Goal: Information Seeking & Learning: Understand process/instructions

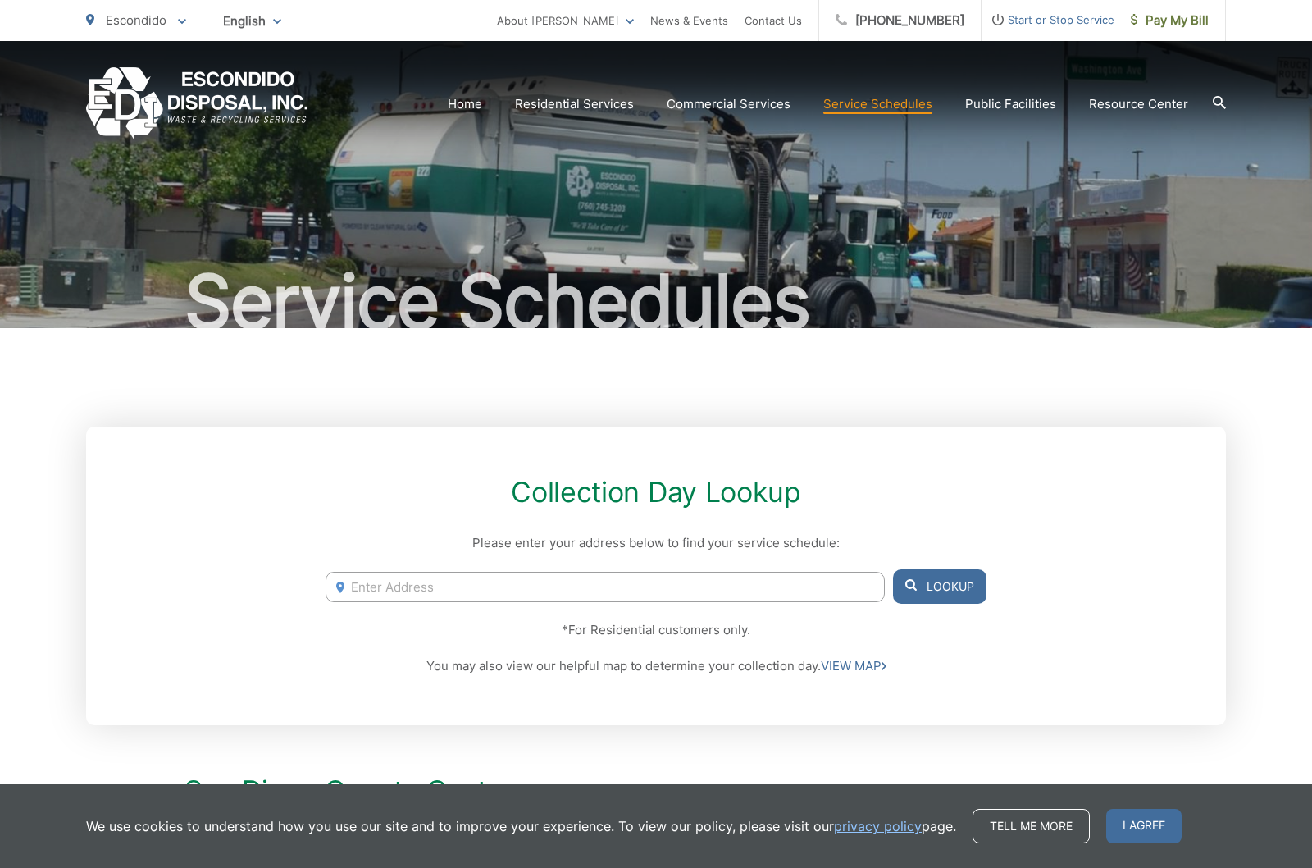
click at [0, 0] on link "Bulky Item Pickup" at bounding box center [0, 0] width 0 height 0
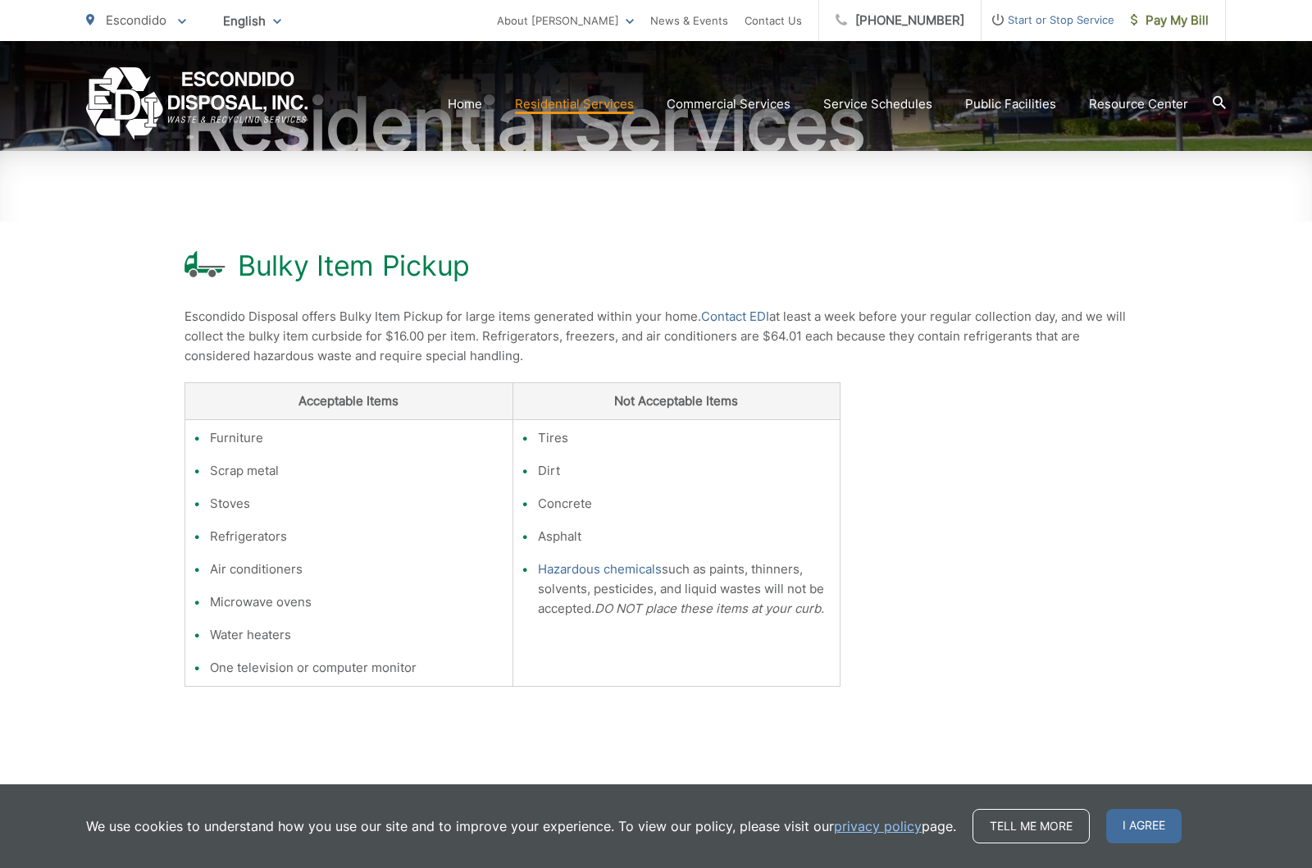
scroll to position [154, 0]
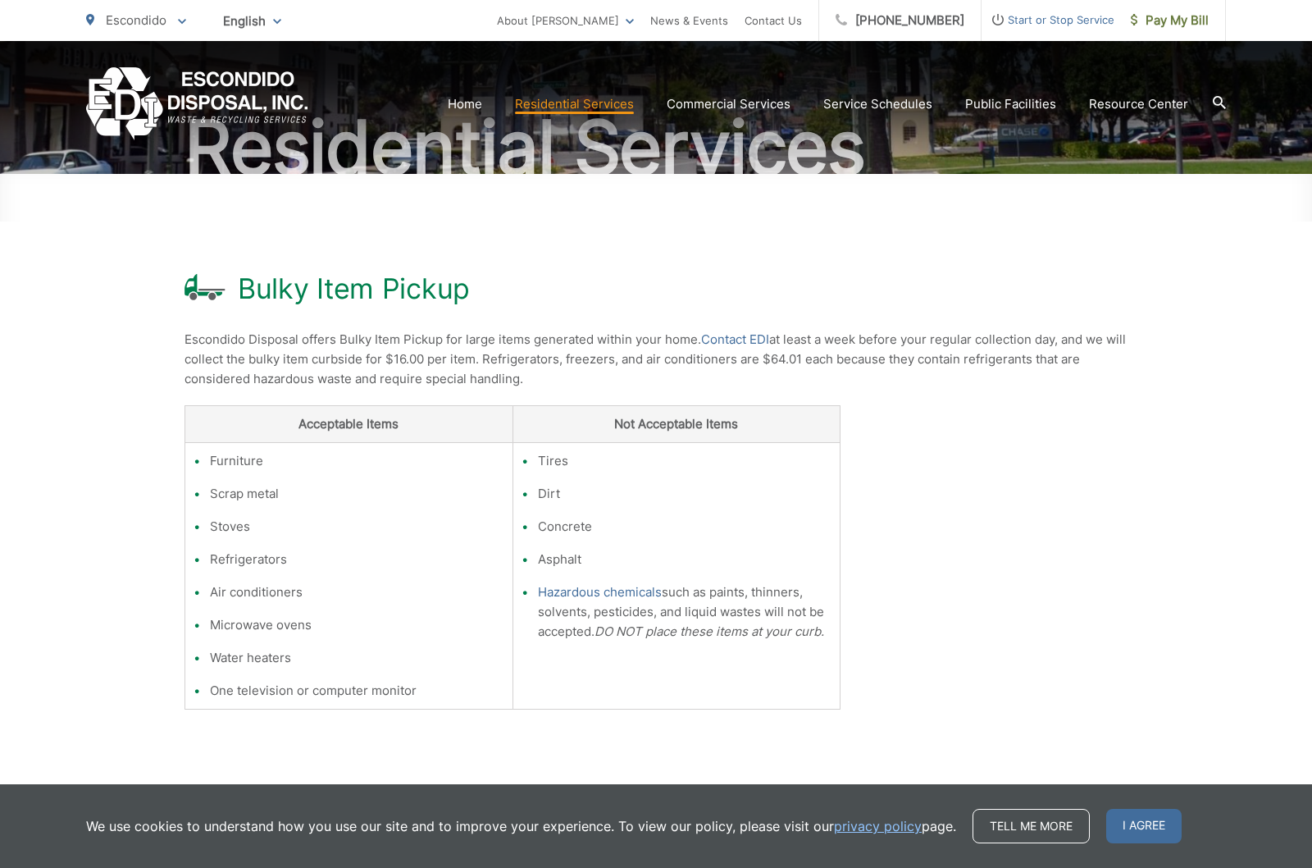
click at [1245, 90] on div "Home Residential Services Curbside Pickup Recycling Organic Recycling Trash Hou…" at bounding box center [656, 90] width 1312 height 99
click at [1220, 99] on icon at bounding box center [1219, 102] width 13 height 13
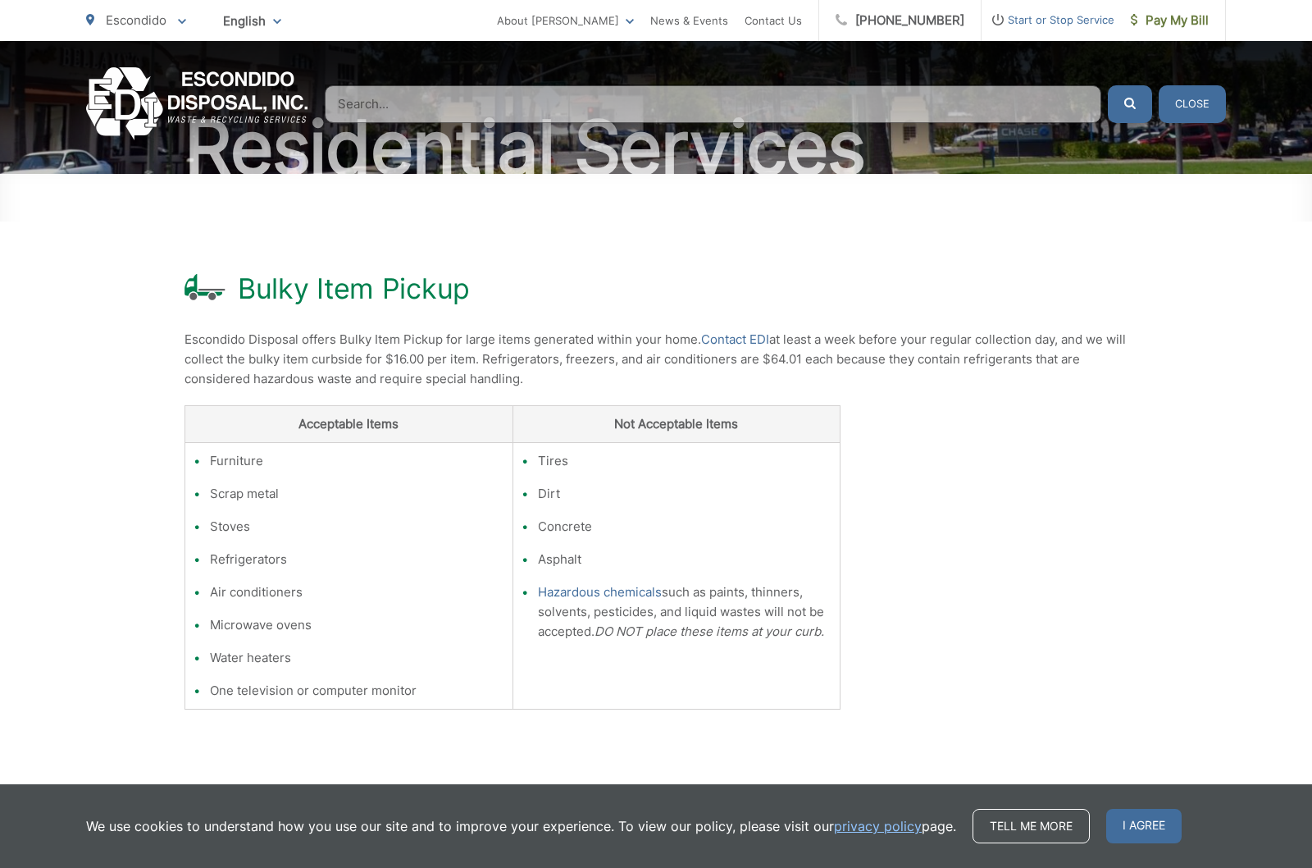
click at [402, 98] on input "Search" at bounding box center [713, 104] width 777 height 38
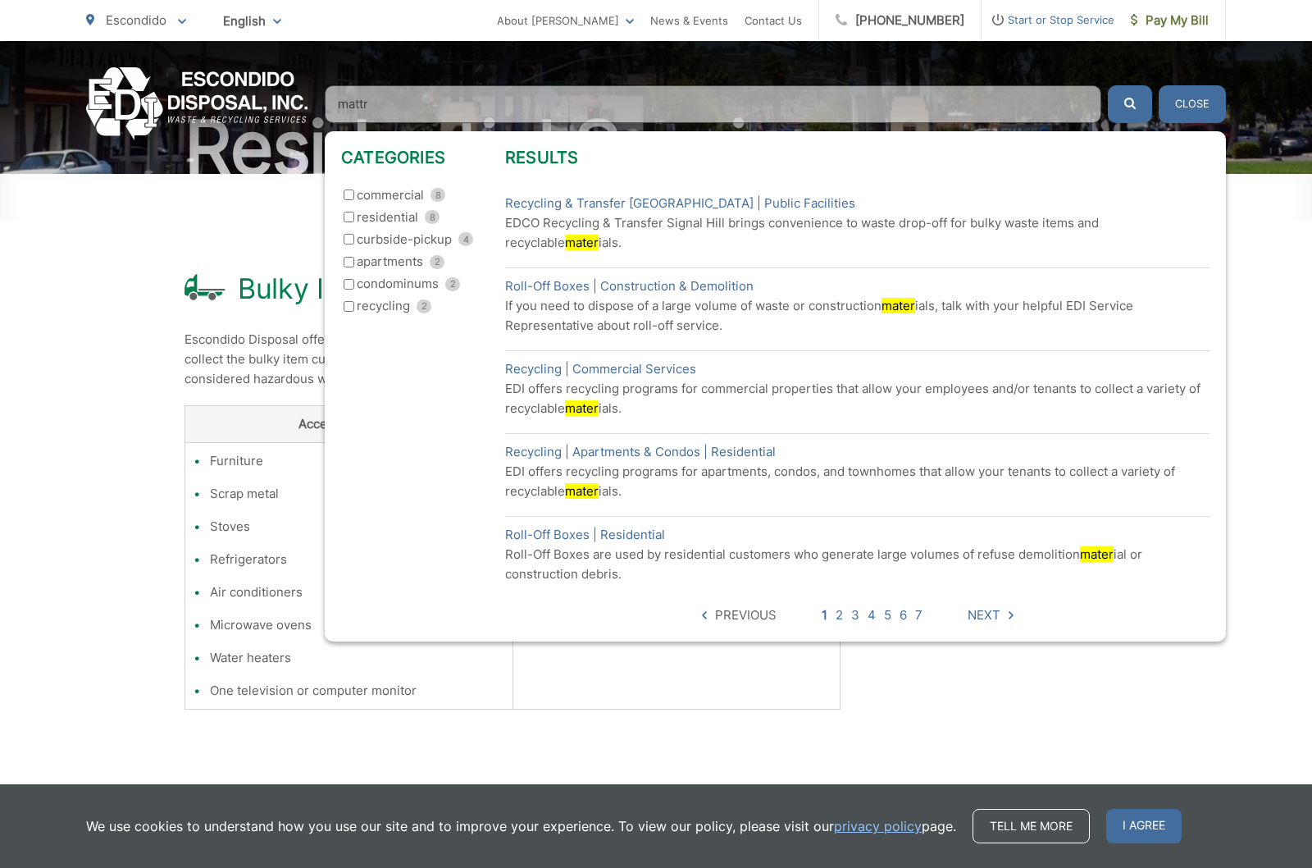
type input "mattre"
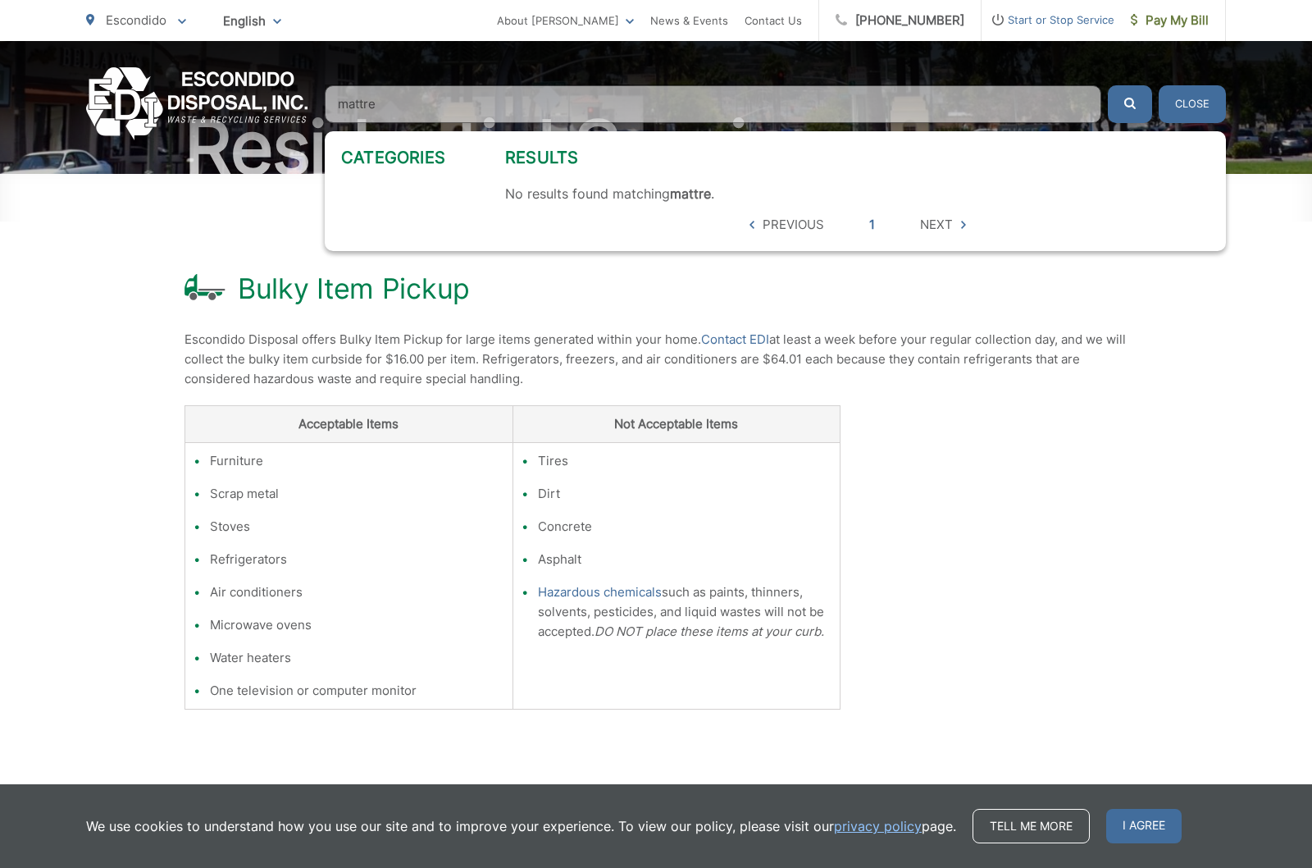
click at [1187, 96] on button "Close" at bounding box center [1192, 104] width 67 height 38
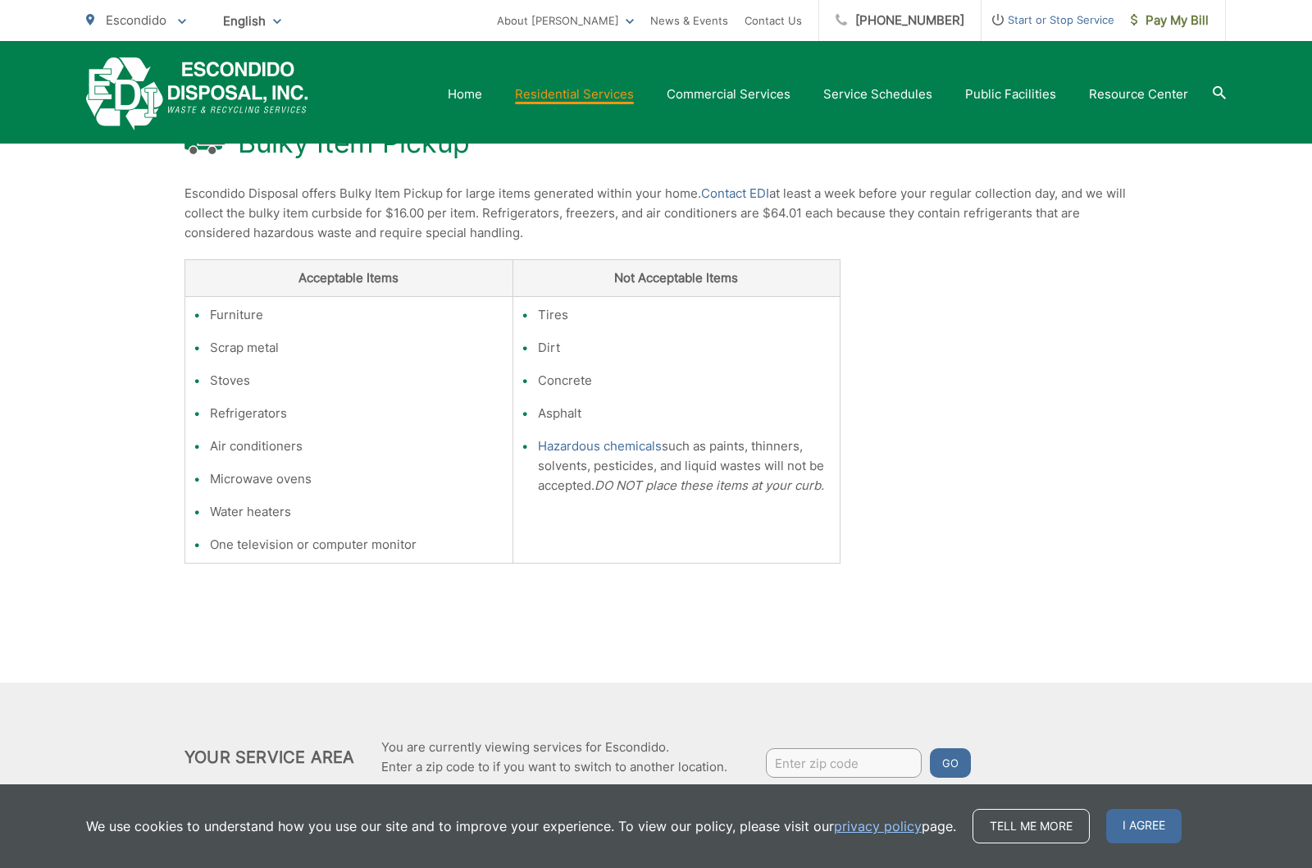
scroll to position [299, 0]
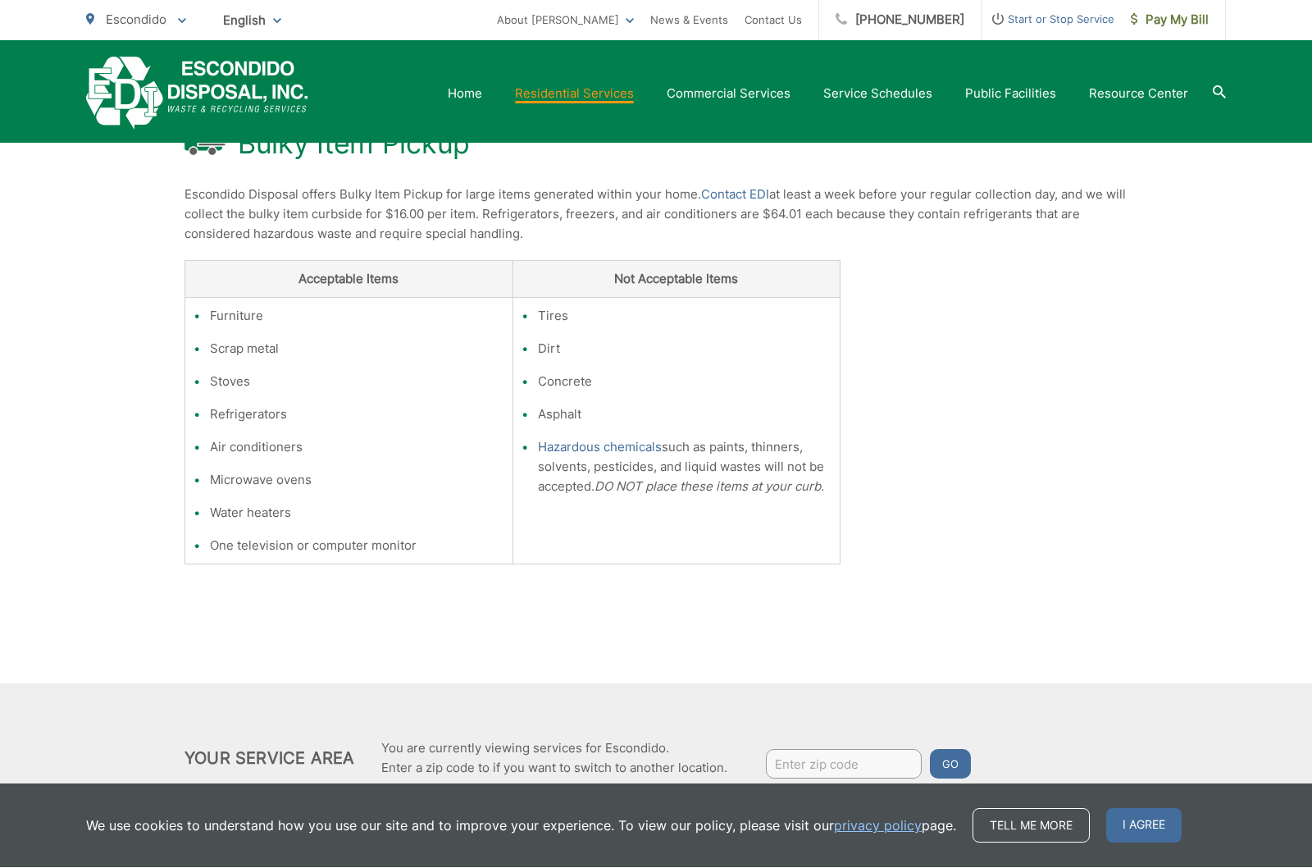
click at [0, 0] on link "Special Items Disposal" at bounding box center [0, 0] width 0 height 0
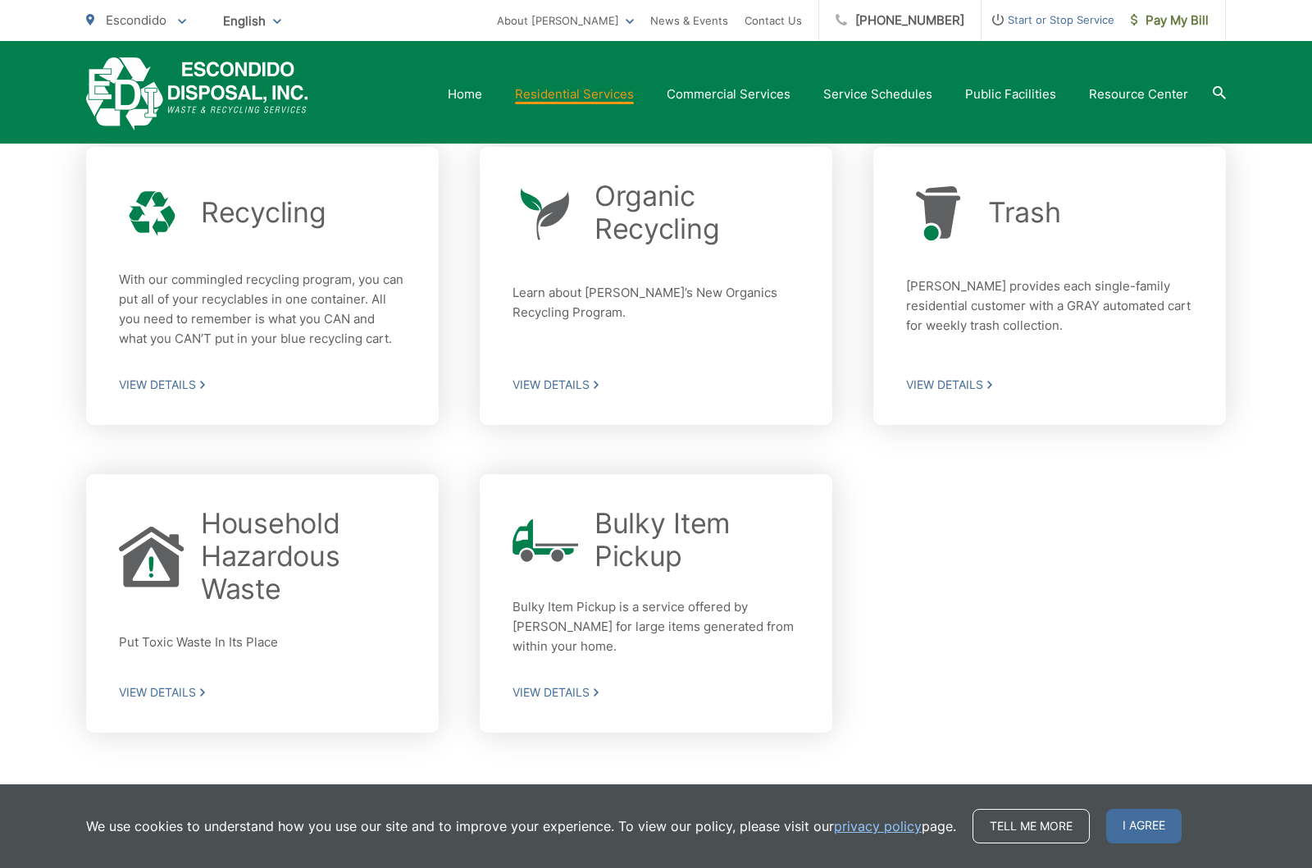
scroll to position [455, 0]
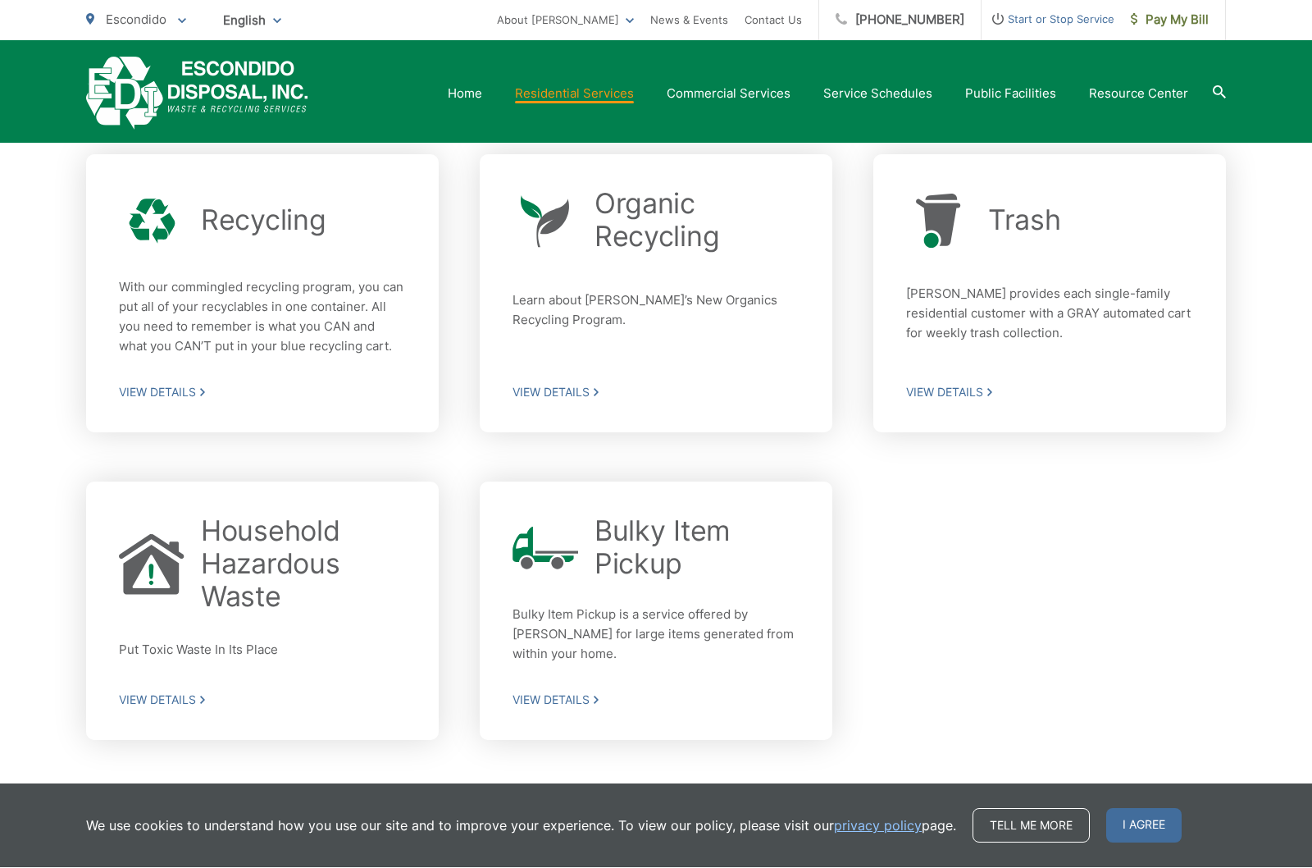
click at [555, 710] on link "Bulky Item Pickup Bulky Item Pickup is a service offered by EDI for large items…" at bounding box center [656, 611] width 353 height 258
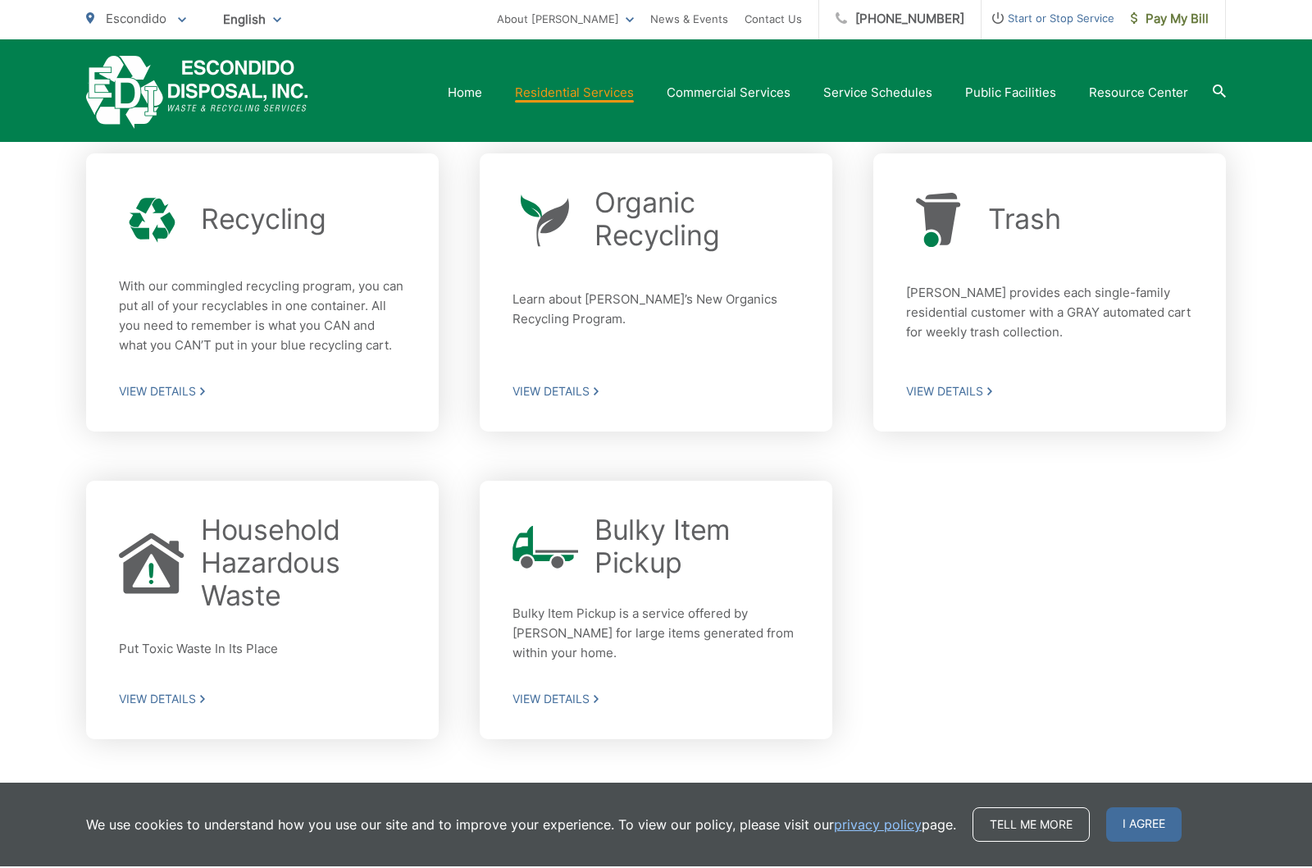
scroll to position [455, 0]
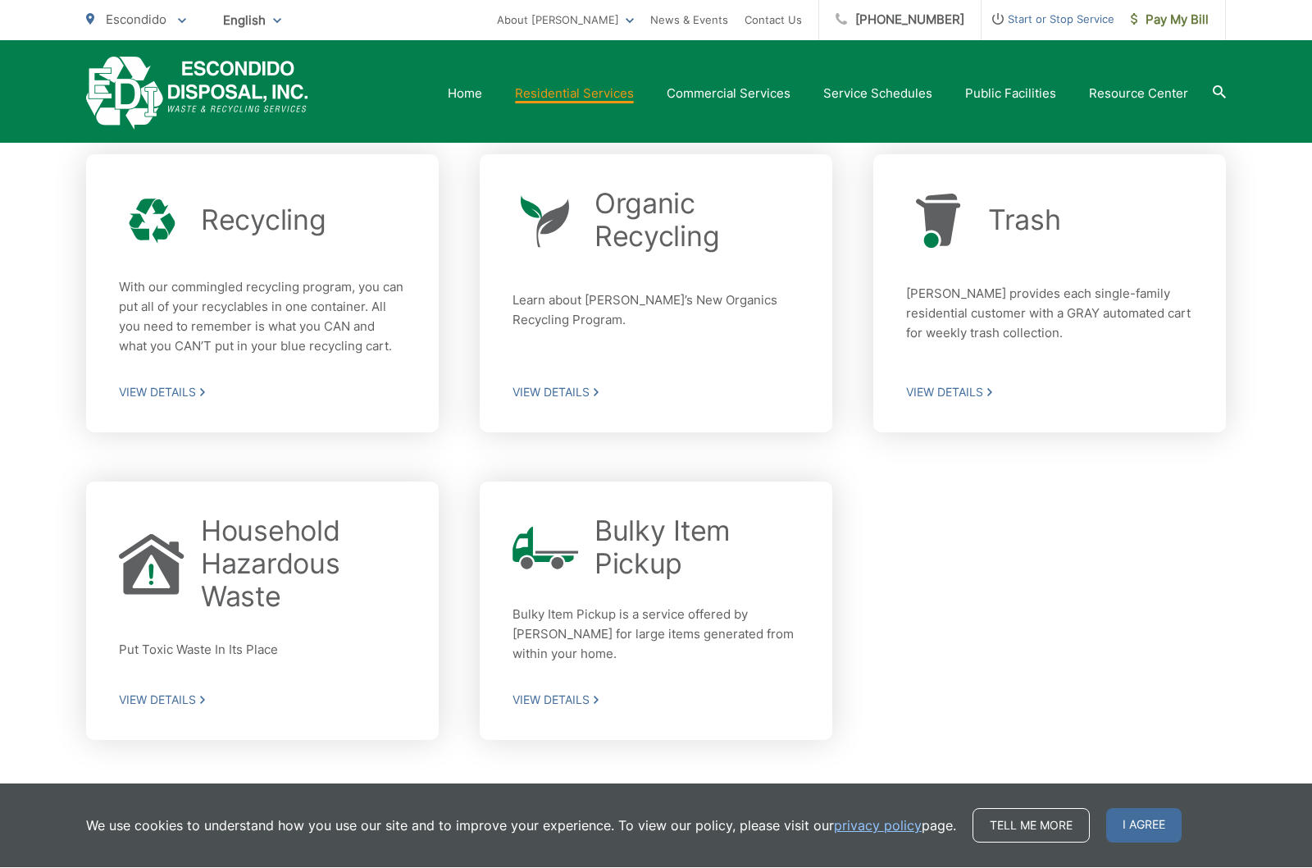
click at [562, 390] on span "View Details" at bounding box center [656, 392] width 287 height 15
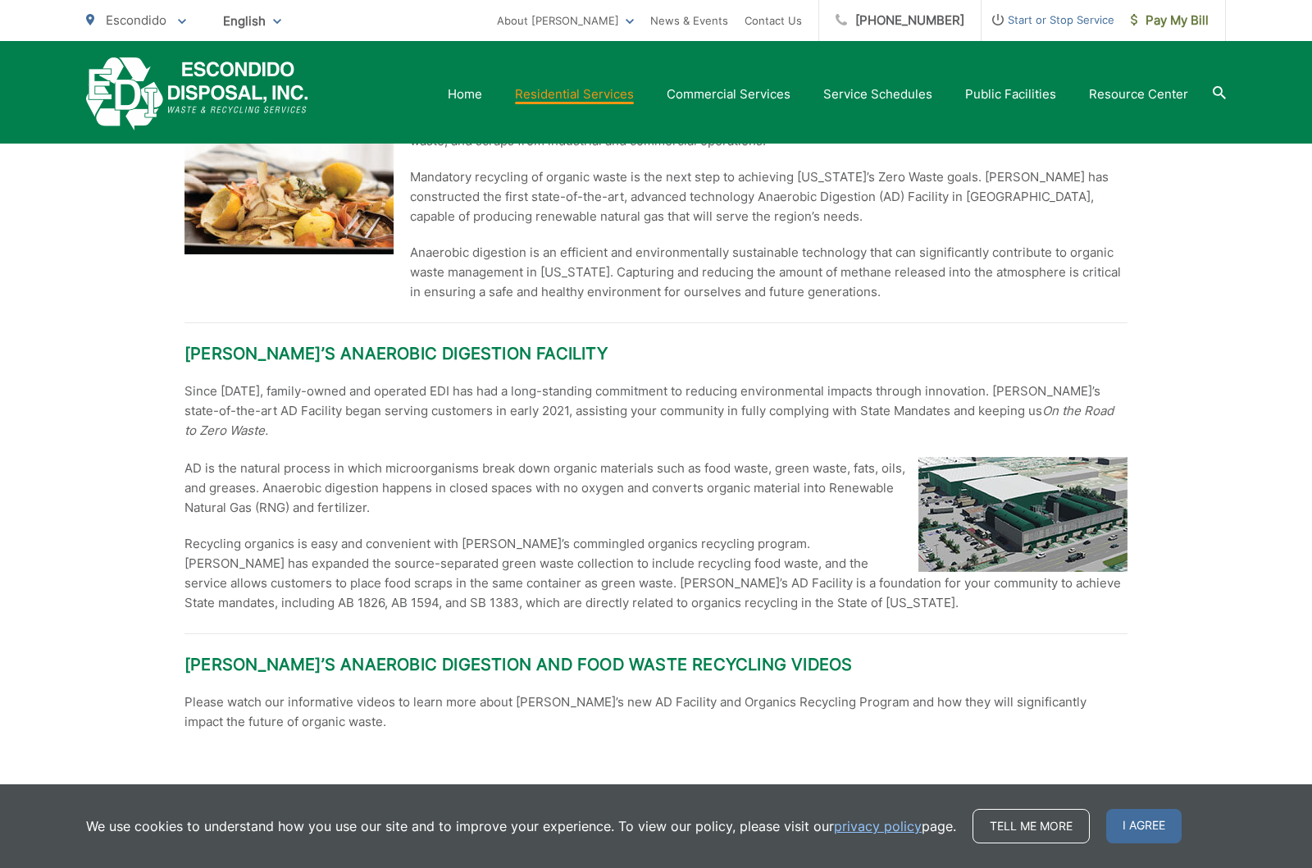
scroll to position [1832, 0]
